Goal: Task Accomplishment & Management: Use online tool/utility

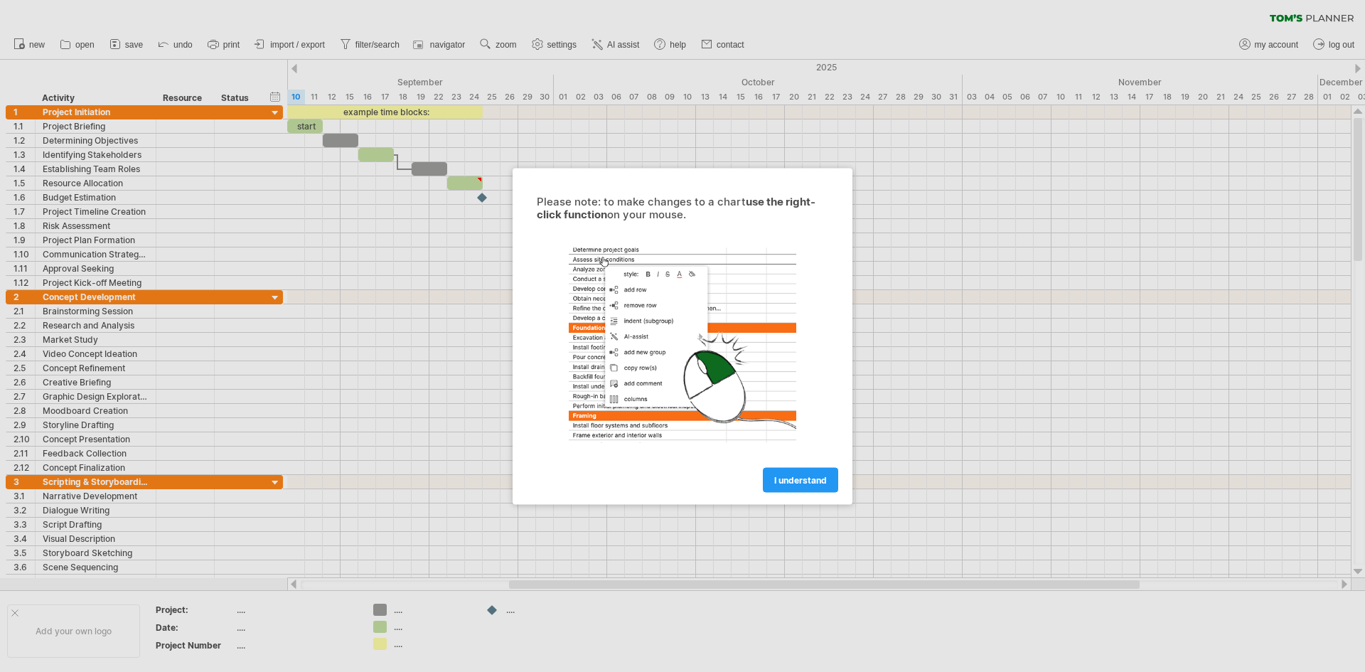
click at [798, 481] on span "I understand" at bounding box center [800, 479] width 53 height 11
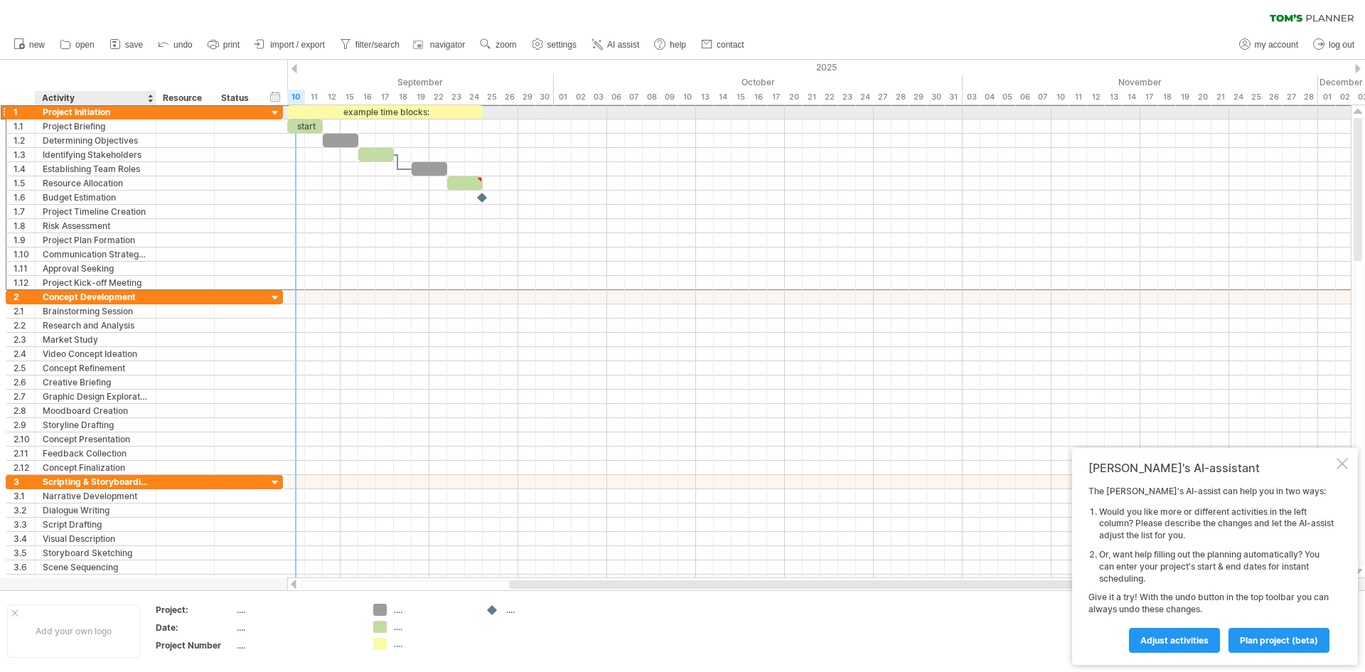
click at [48, 114] on div "Project Initiation" at bounding box center [96, 112] width 106 height 14
click at [16, 112] on div "1" at bounding box center [24, 112] width 21 height 14
click at [5, 111] on div at bounding box center [4, 111] width 6 height 15
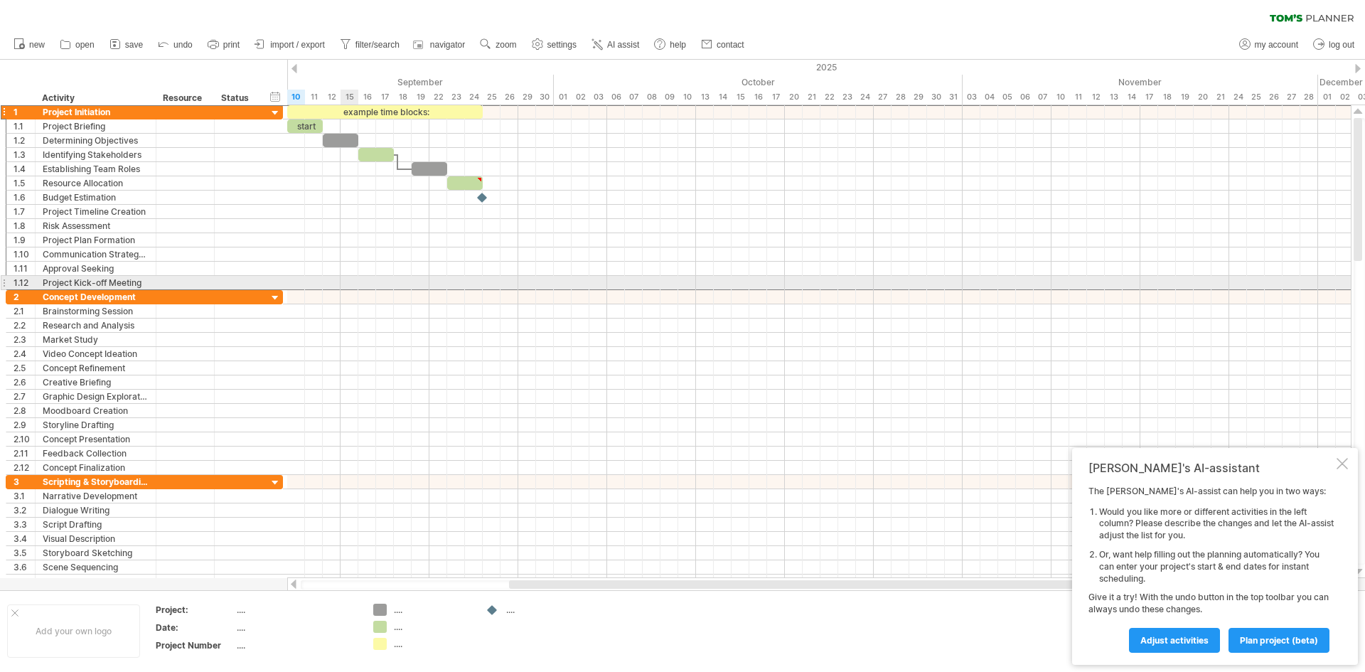
click at [346, 284] on div at bounding box center [818, 283] width 1063 height 14
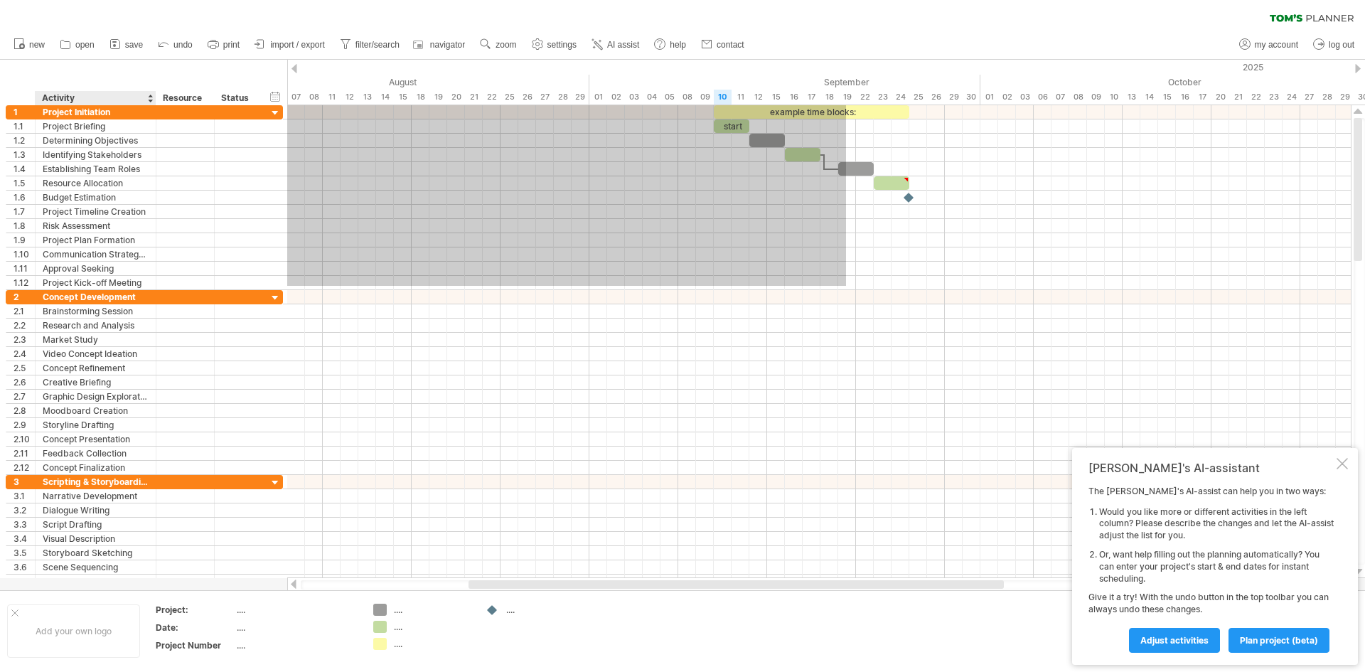
drag, startPoint x: 419, startPoint y: 286, endPoint x: 141, endPoint y: 93, distance: 338.2
click at [141, 93] on div "Trying to reach [DOMAIN_NAME] Connected again... 0% clear filter new 1" at bounding box center [682, 336] width 1365 height 672
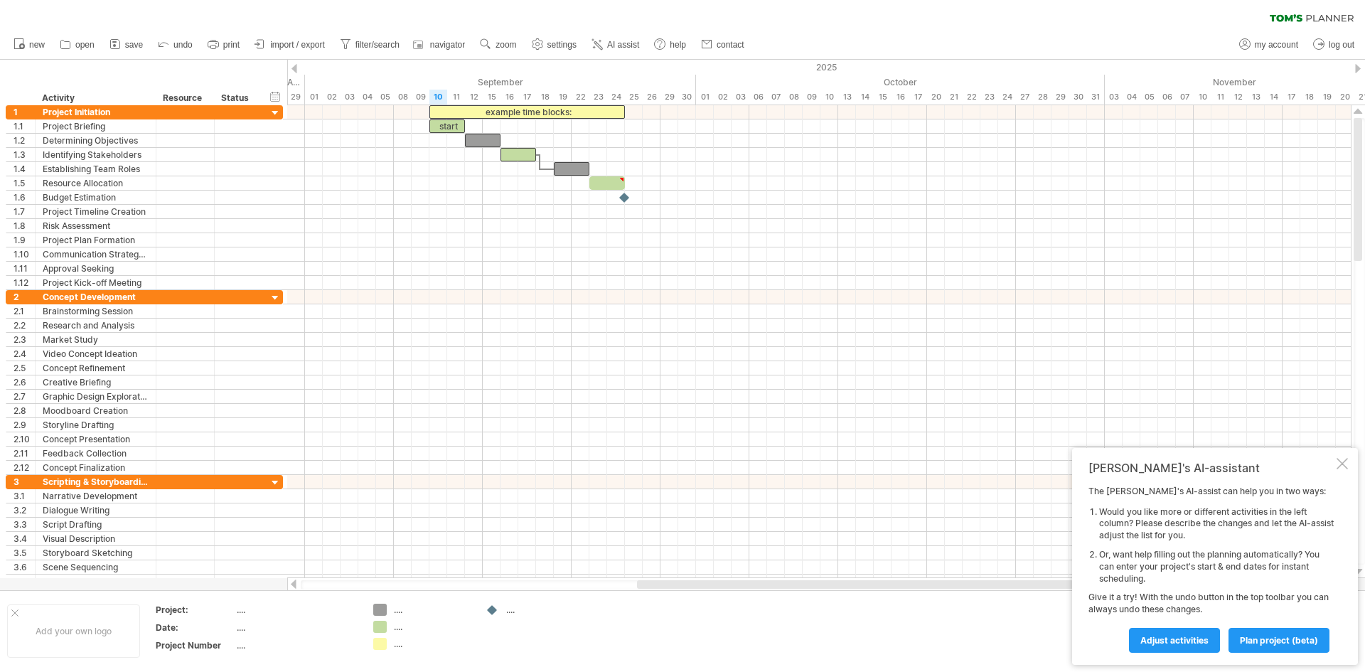
drag, startPoint x: 768, startPoint y: 584, endPoint x: 943, endPoint y: 581, distance: 174.9
click at [943, 581] on div at bounding box center [880, 584] width 486 height 9
click at [443, 100] on div "10" at bounding box center [438, 97] width 18 height 15
click at [697, 97] on div "01" at bounding box center [705, 97] width 18 height 15
click at [672, 99] on div "29" at bounding box center [669, 97] width 18 height 15
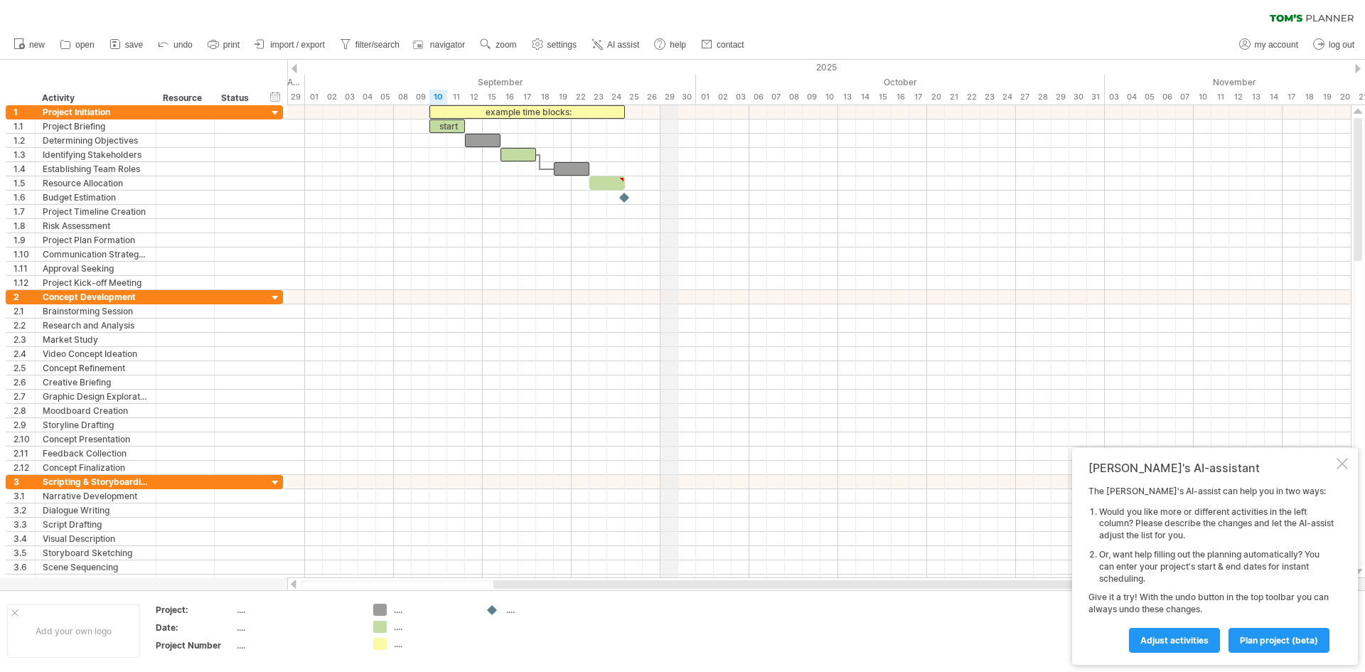
click at [672, 99] on div "29" at bounding box center [669, 97] width 18 height 15
click at [665, 89] on div "September" at bounding box center [500, 82] width 391 height 15
click at [671, 95] on div "29" at bounding box center [669, 97] width 18 height 15
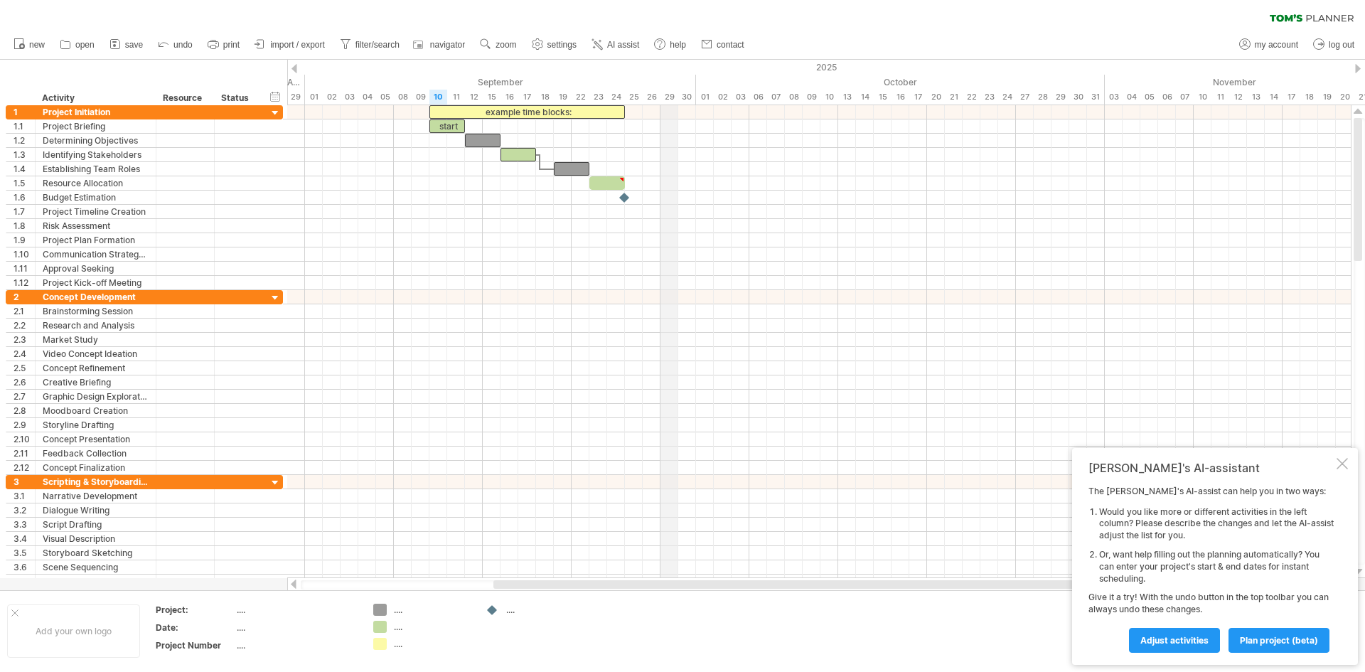
click at [671, 95] on div "29" at bounding box center [669, 97] width 18 height 15
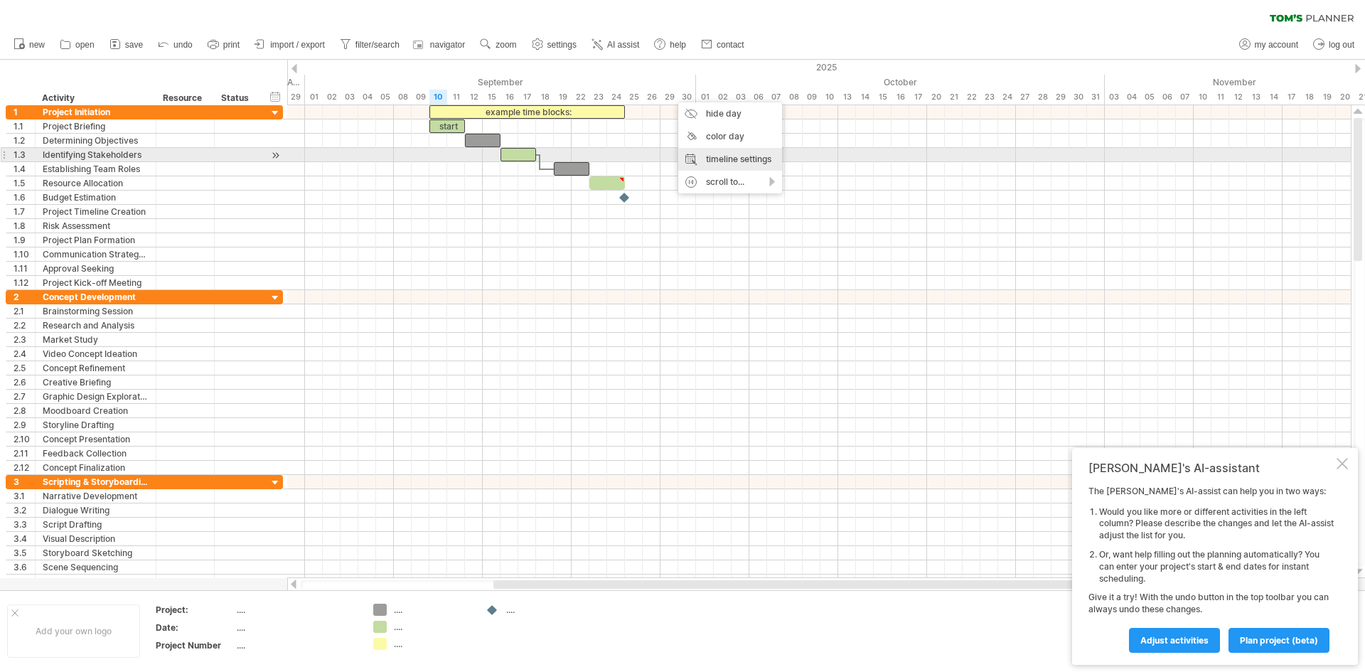
click at [745, 156] on div "timeline settings" at bounding box center [730, 159] width 104 height 23
select select "*"
select select "**"
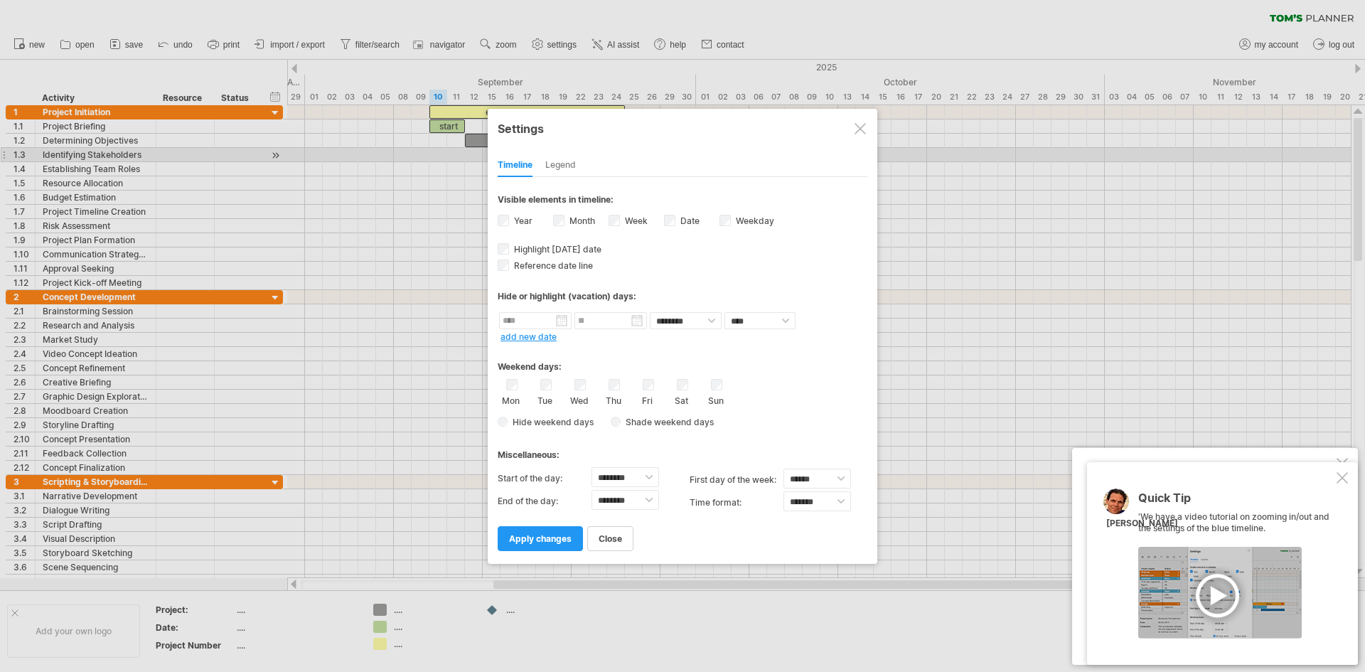
click at [510, 219] on div "Year" at bounding box center [525, 222] width 55 height 19
click at [511, 220] on label "Year" at bounding box center [521, 220] width 21 height 11
click at [567, 220] on div "Month" at bounding box center [580, 222] width 55 height 19
click at [744, 220] on label "Weekday visibility of weekday Currently there is not enough space horizontally …" at bounding box center [753, 220] width 41 height 11
click at [736, 220] on label "Weekday visibility of weekday Currently there is not enough space horizontally …" at bounding box center [753, 220] width 41 height 11
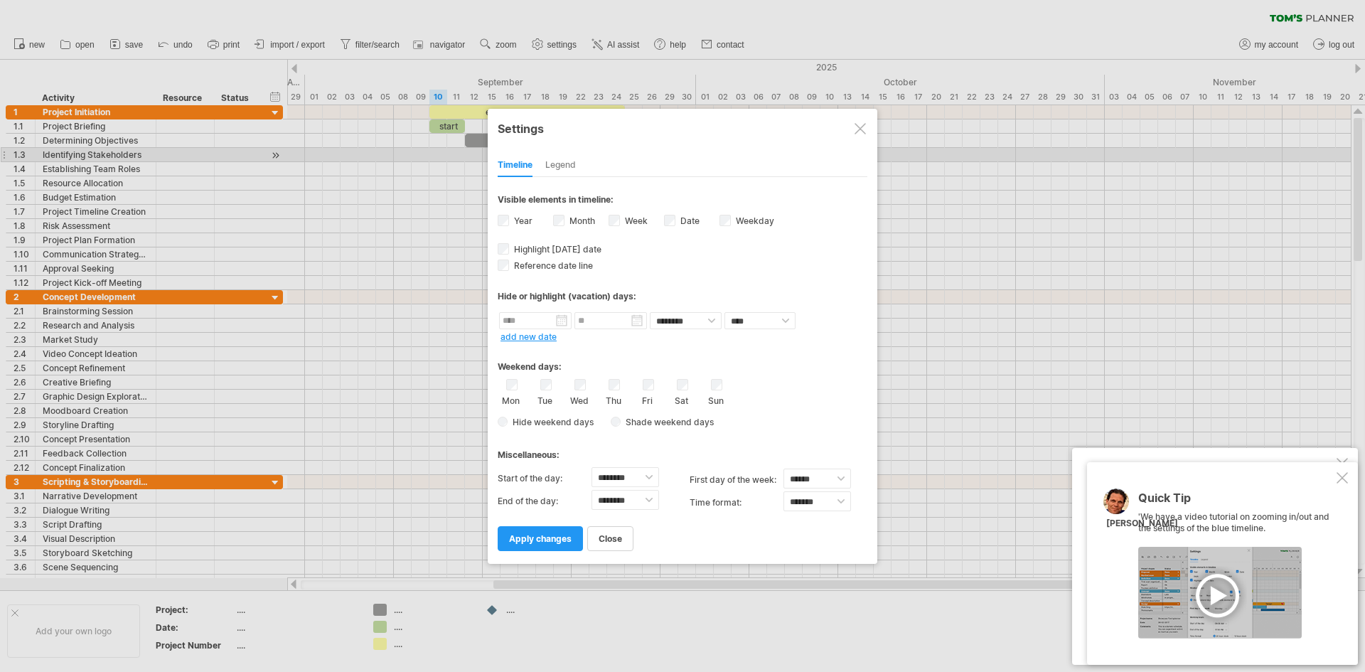
click at [672, 461] on div "Miscellaneous:" at bounding box center [683, 450] width 370 height 28
click at [561, 171] on div "Legend" at bounding box center [560, 165] width 31 height 23
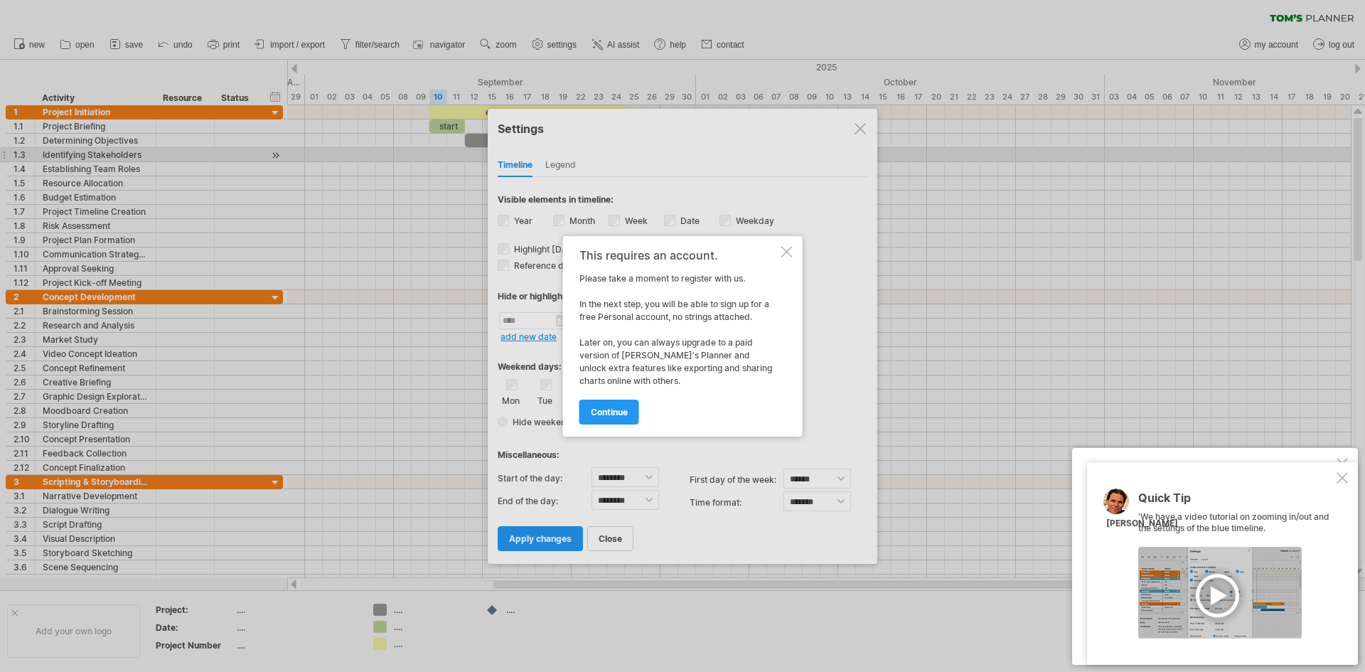
drag, startPoint x: 781, startPoint y: 239, endPoint x: 785, endPoint y: 247, distance: 8.9
click at [782, 244] on div "This requires an account. Please take a moment to register with us. In the next…" at bounding box center [683, 336] width 240 height 200
click at [785, 248] on div at bounding box center [786, 251] width 11 height 11
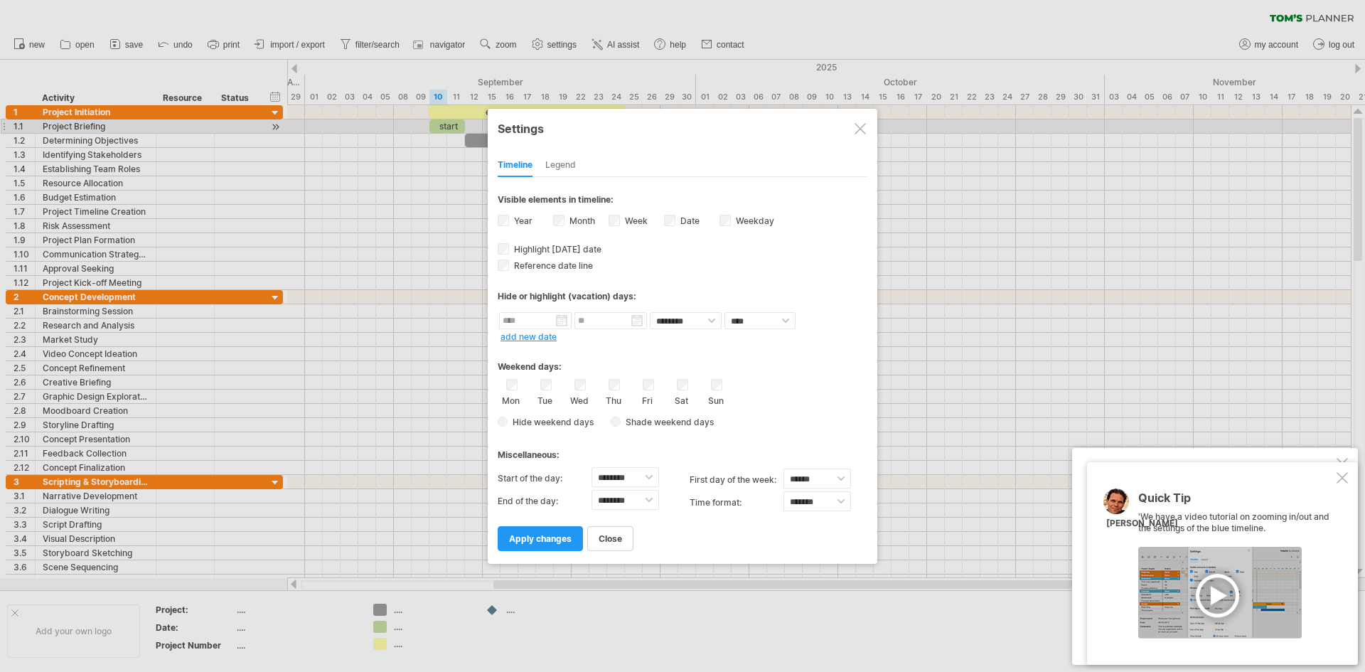
click at [865, 126] on div "Settings" at bounding box center [683, 128] width 370 height 26
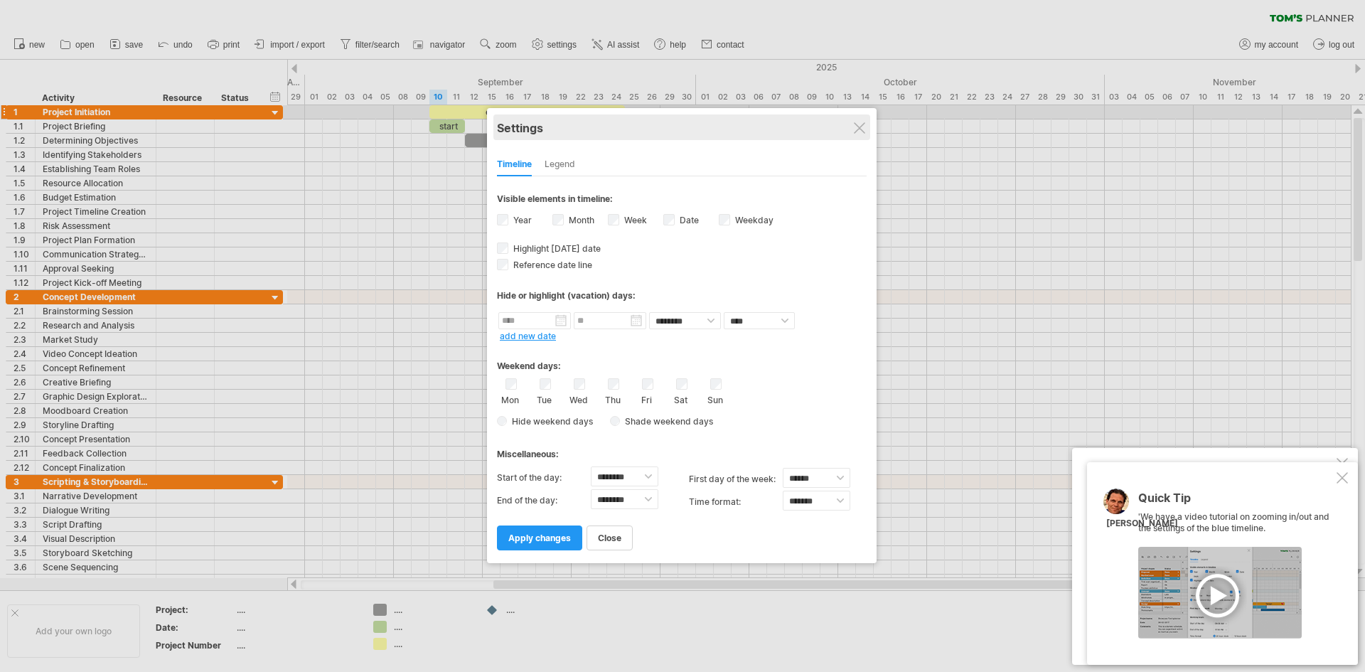
click at [866, 118] on div "Settings" at bounding box center [682, 127] width 370 height 26
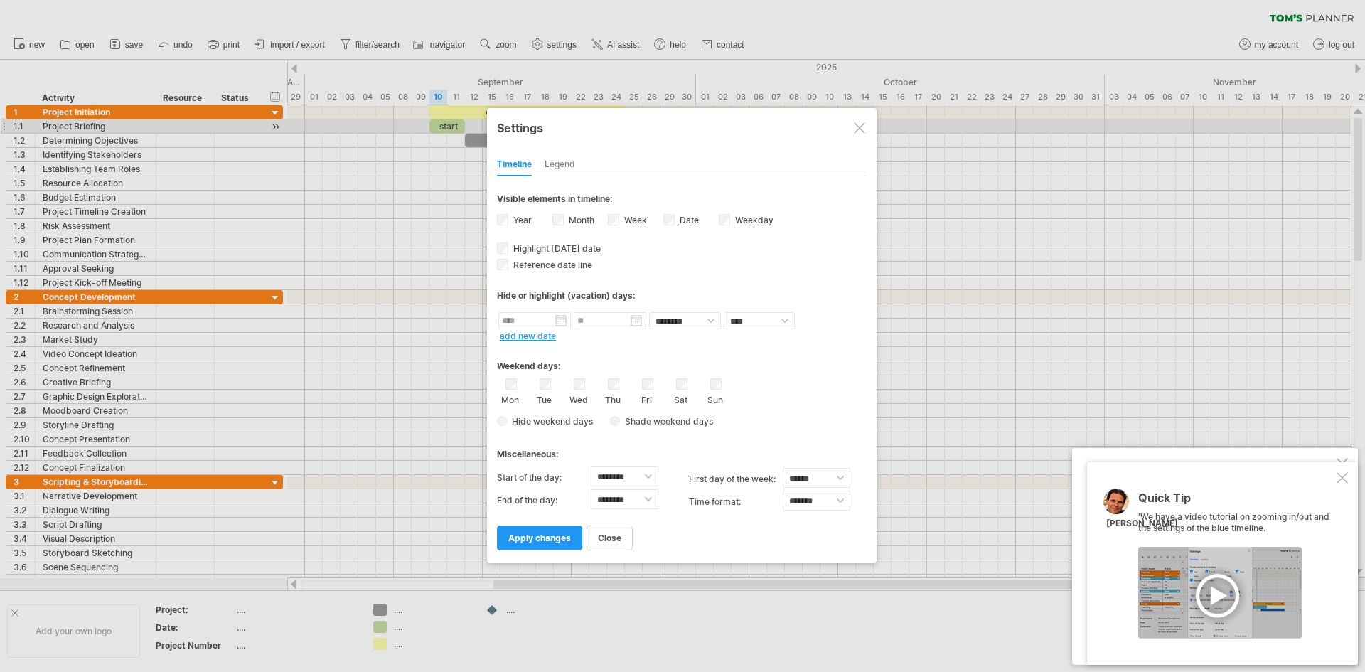
click at [857, 129] on div at bounding box center [859, 127] width 11 height 11
